Goal: Find specific page/section

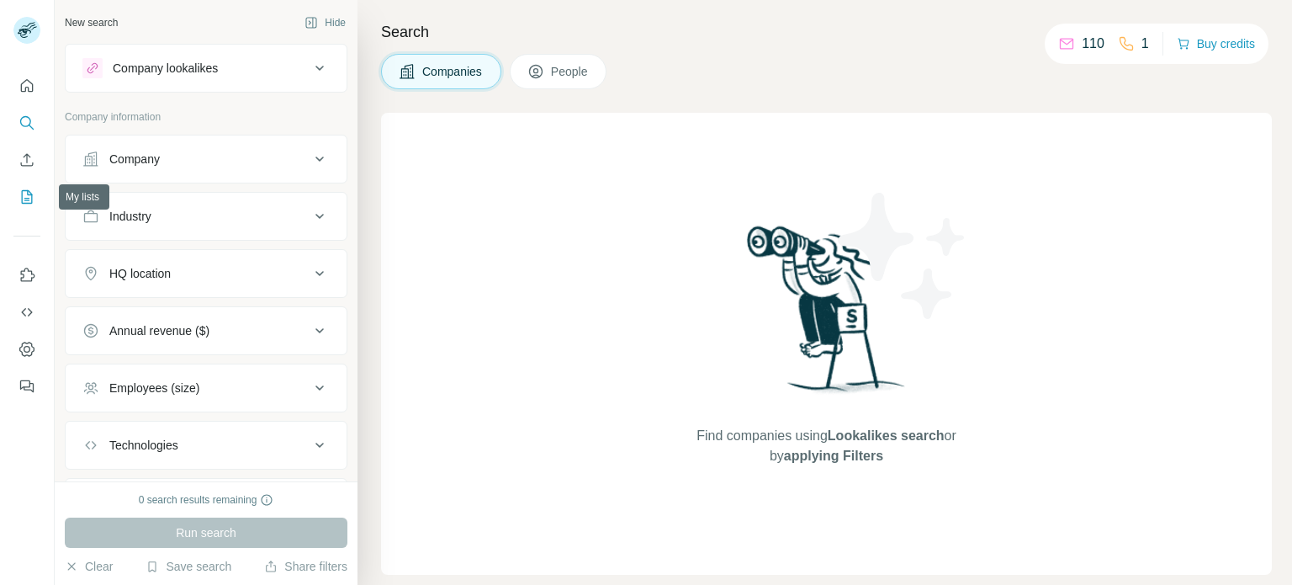
click at [31, 192] on icon "My lists" at bounding box center [27, 196] width 17 height 17
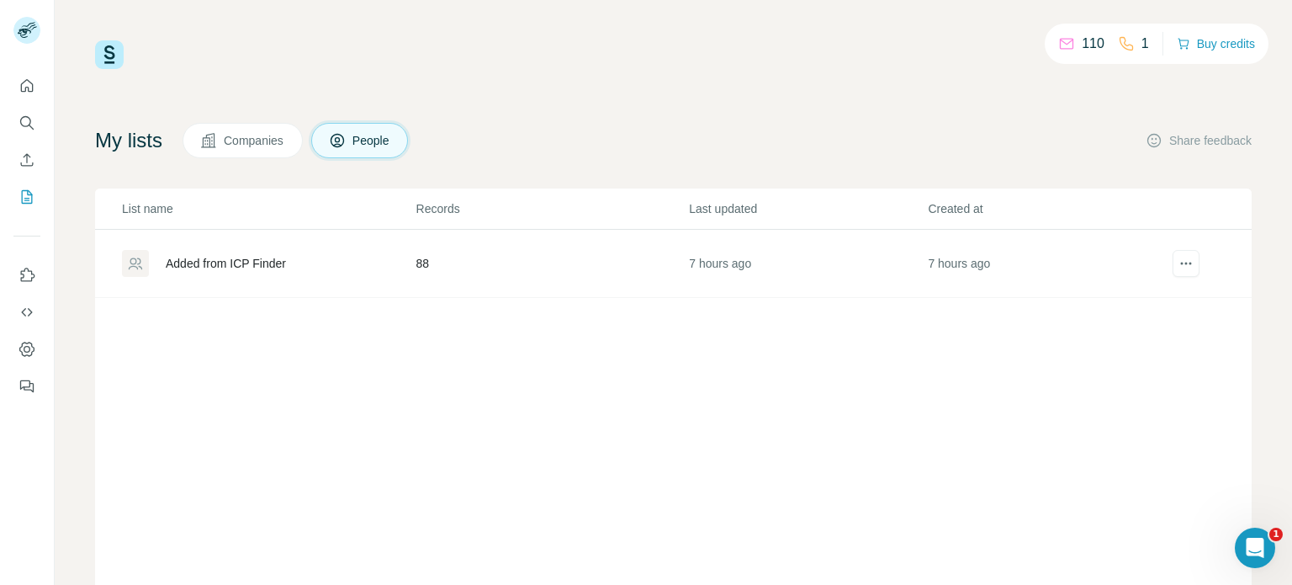
click at [416, 258] on td "88" at bounding box center [552, 264] width 273 height 68
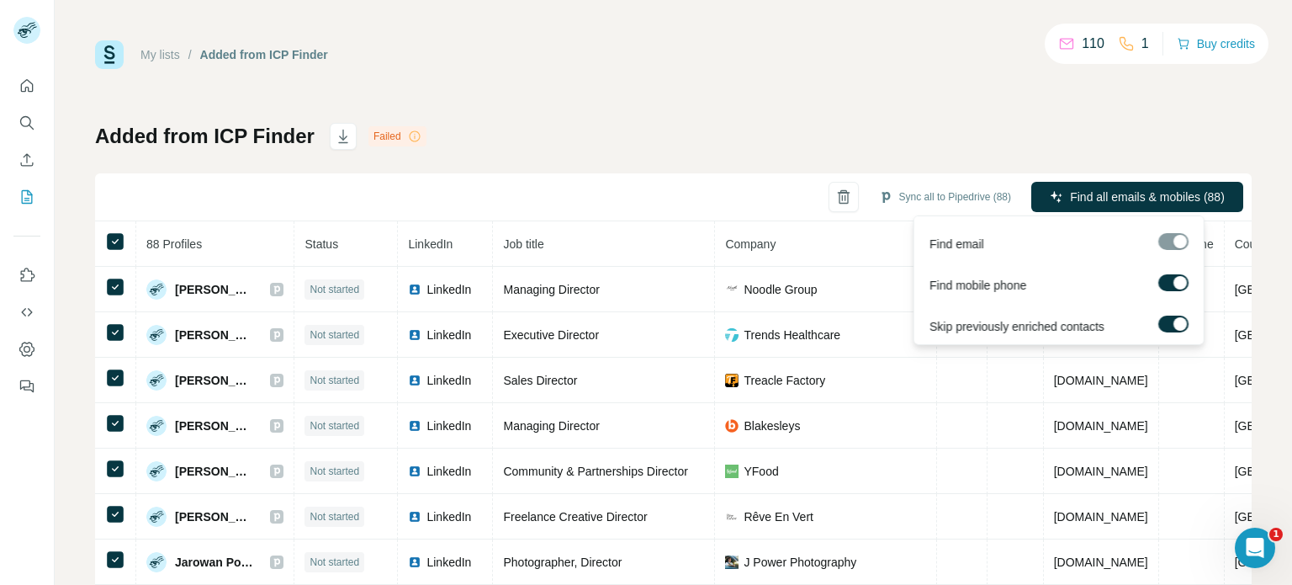
scroll to position [1, 0]
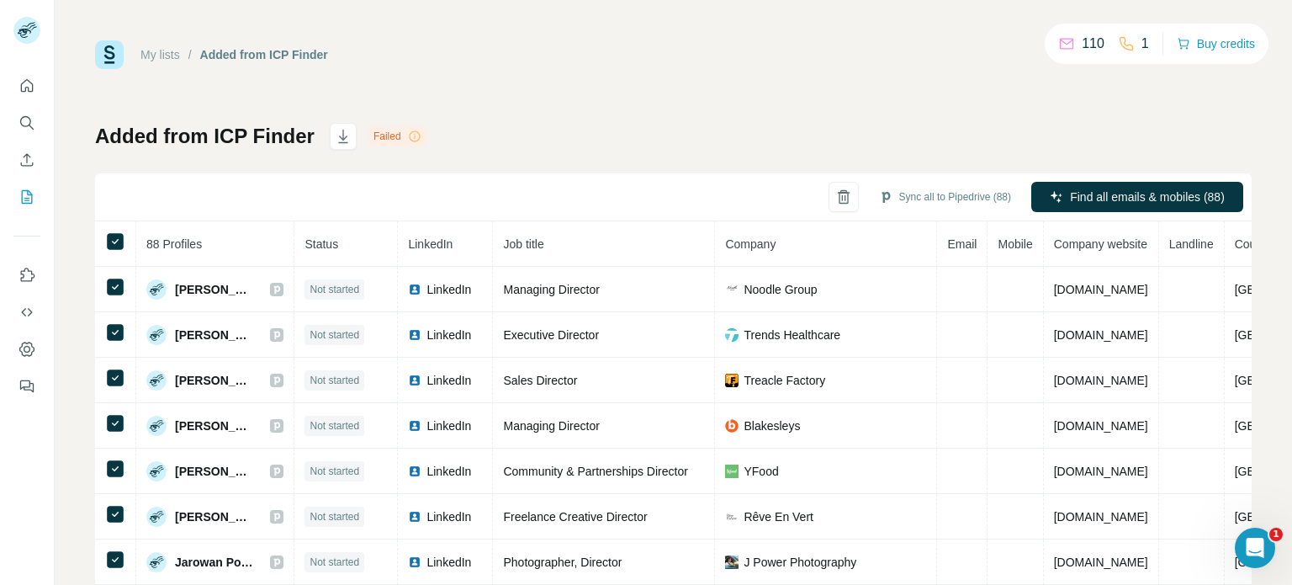
click at [1252, 253] on div "My lists / Added from ICP Finder 110 1 Buy credits Added from ICP Finder Failed…" at bounding box center [674, 292] width 1238 height 585
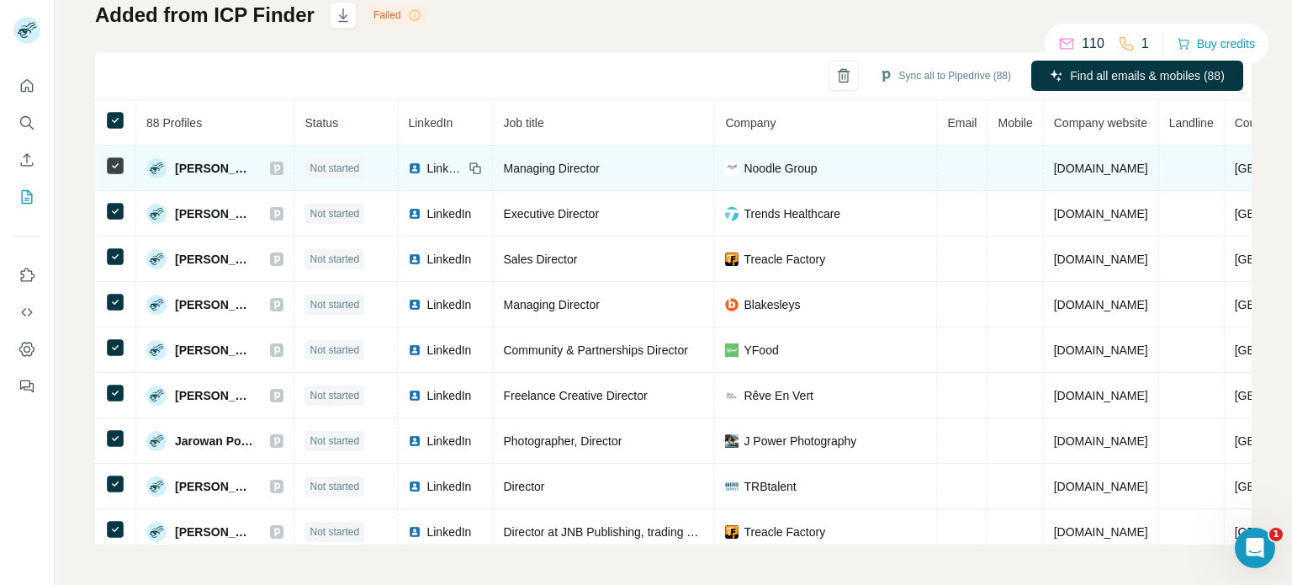
scroll to position [0, 0]
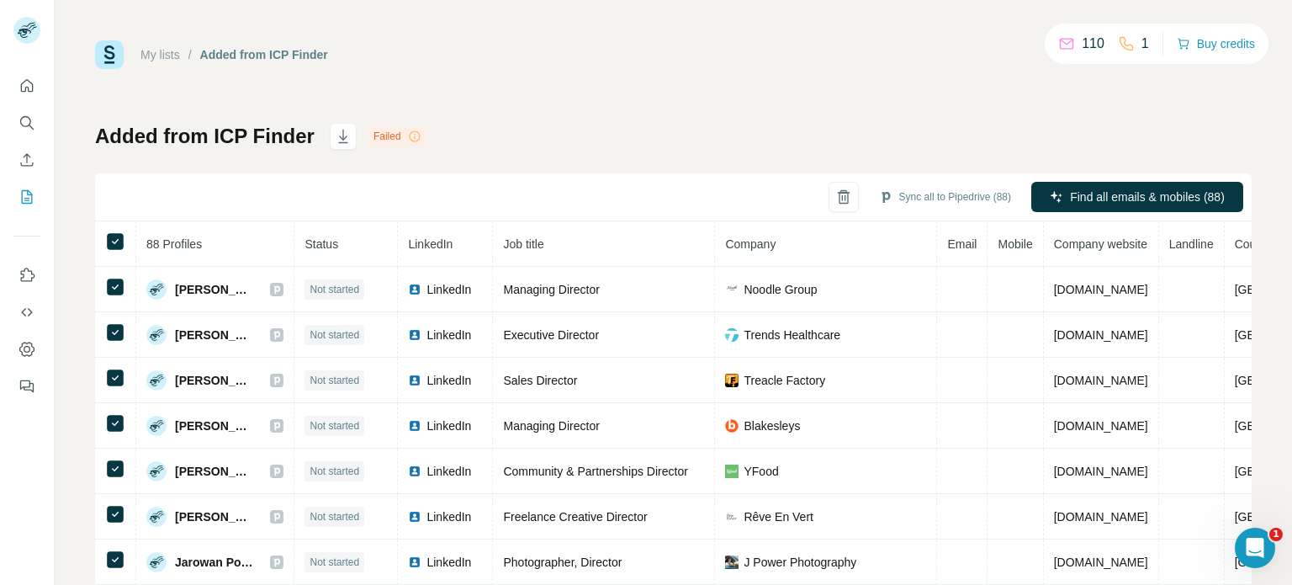
click at [416, 138] on icon at bounding box center [414, 136] width 13 height 13
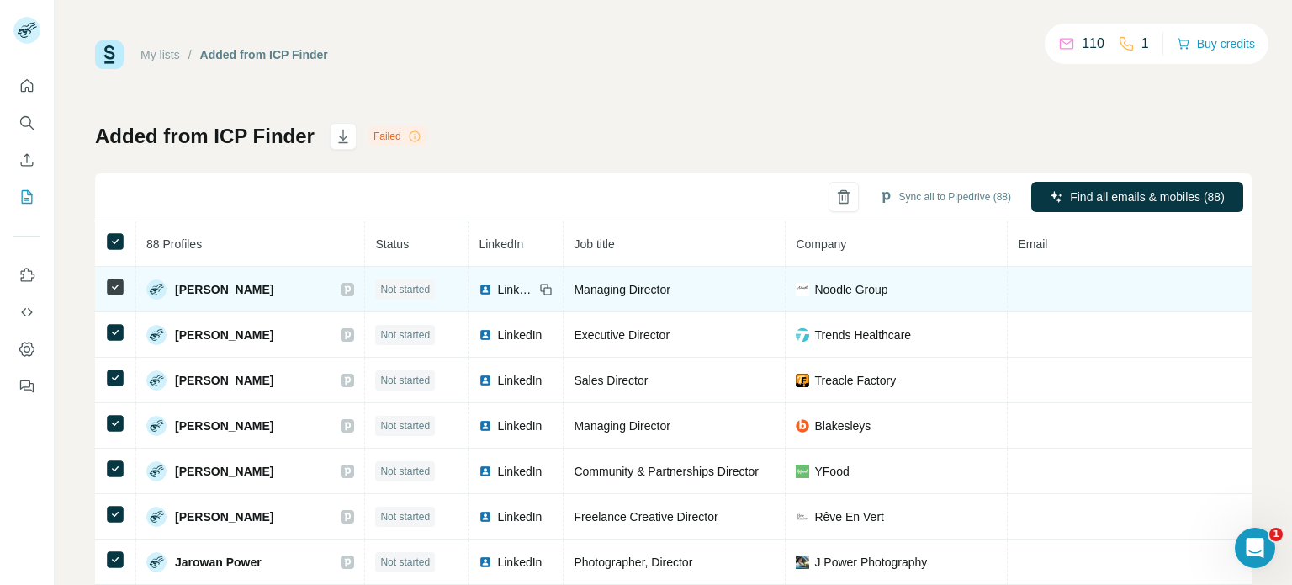
click at [497, 286] on span "LinkedIn" at bounding box center [515, 289] width 37 height 17
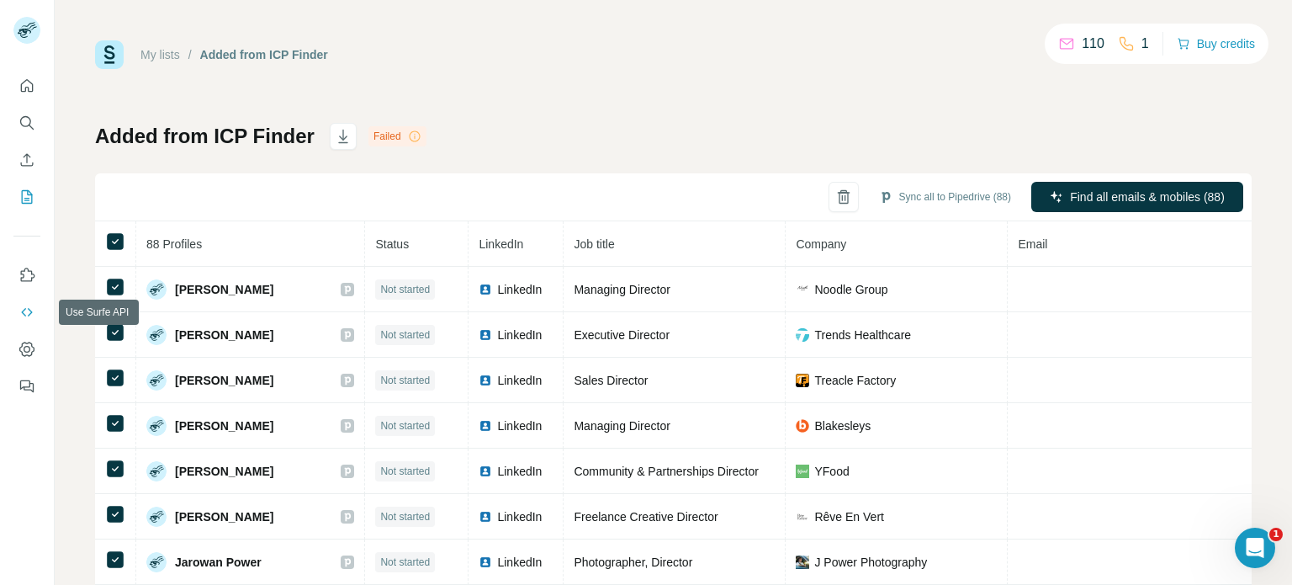
click at [24, 312] on icon "Use Surfe API" at bounding box center [27, 312] width 17 height 17
click at [32, 349] on icon "Dashboard" at bounding box center [27, 349] width 17 height 17
